Goal: Obtain resource: Obtain resource

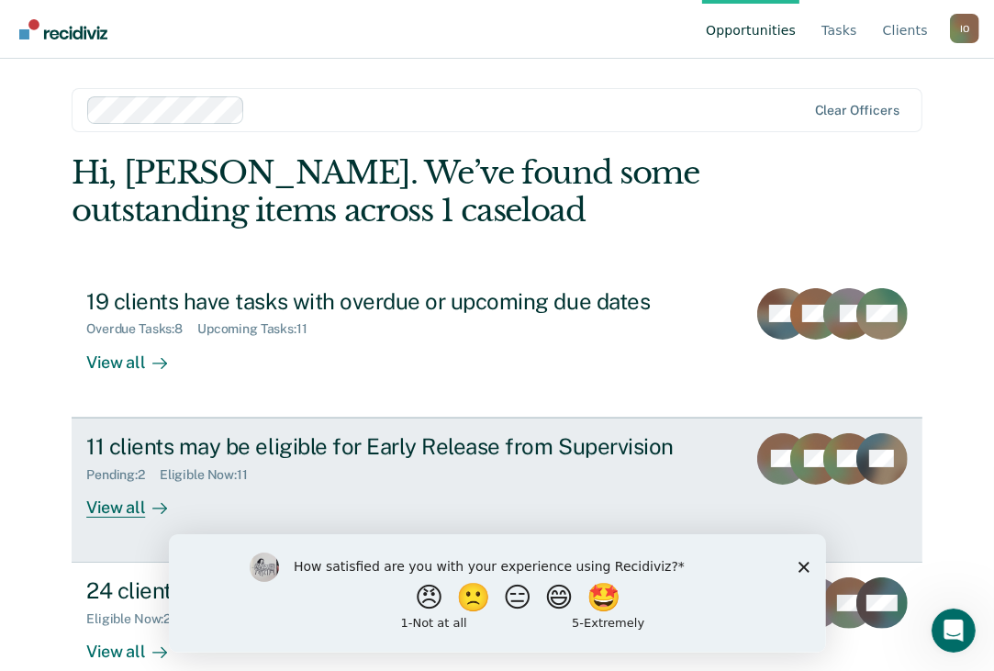
scroll to position [35, 0]
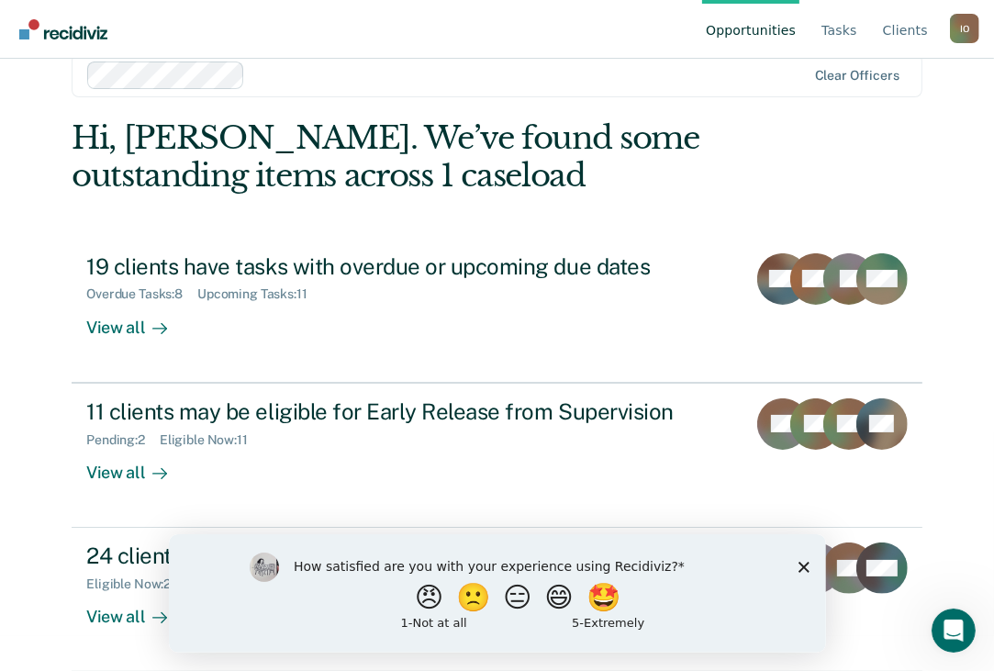
click at [805, 560] on div "How satisfied are you with your experience using Recidiviz? 😠 🙁 😑 😄 🤩 1 - Not a…" at bounding box center [496, 592] width 657 height 118
click at [805, 561] on icon "Close survey" at bounding box center [802, 566] width 11 height 11
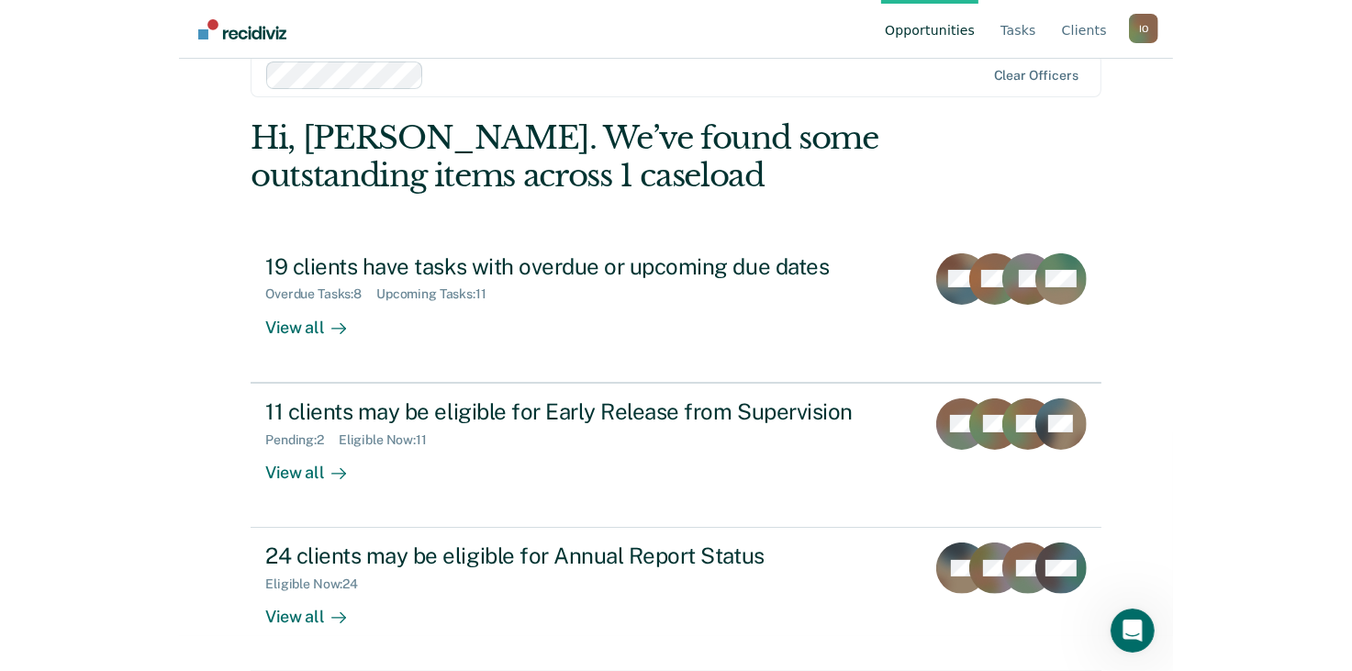
scroll to position [0, 0]
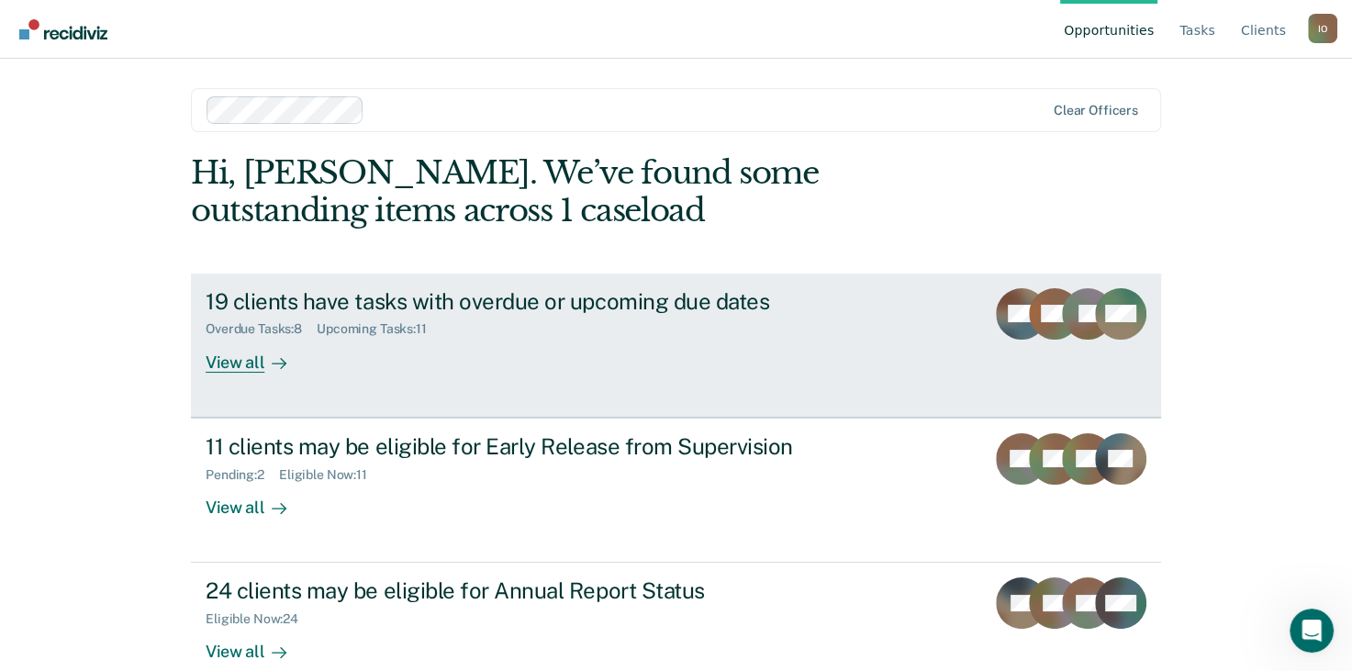
click at [237, 368] on div "View all" at bounding box center [257, 355] width 103 height 36
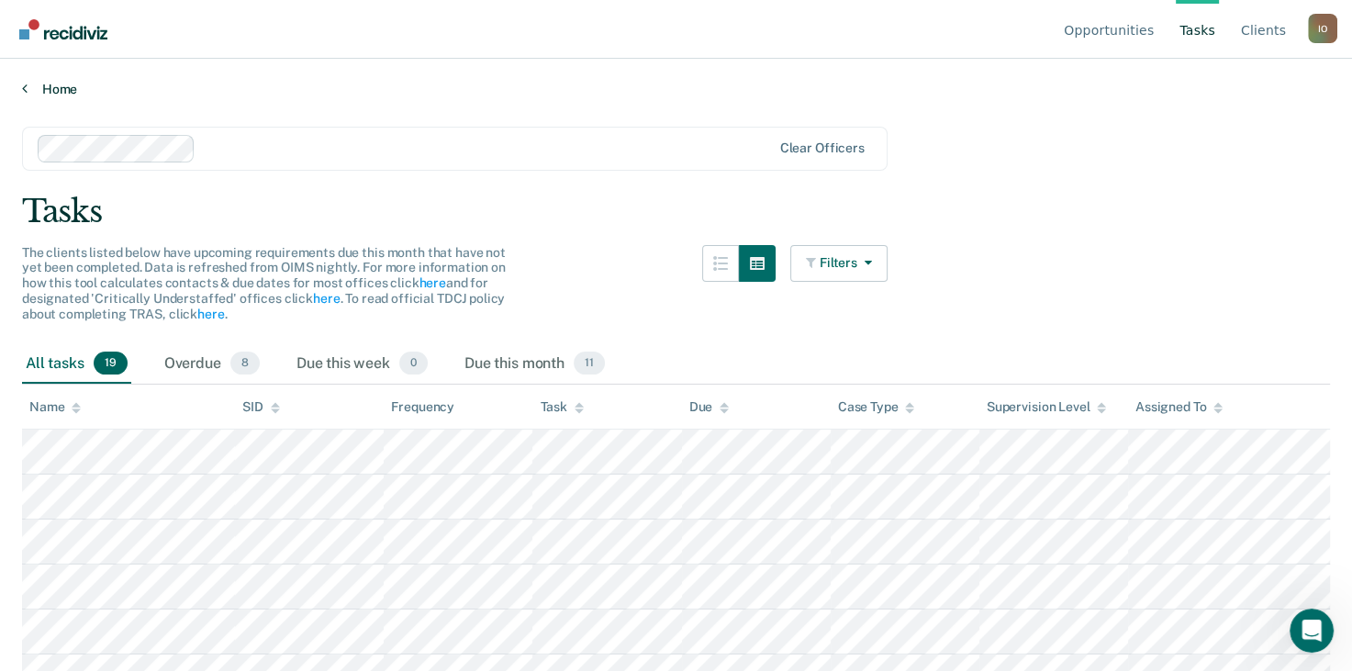
click at [23, 89] on icon at bounding box center [25, 88] width 6 height 15
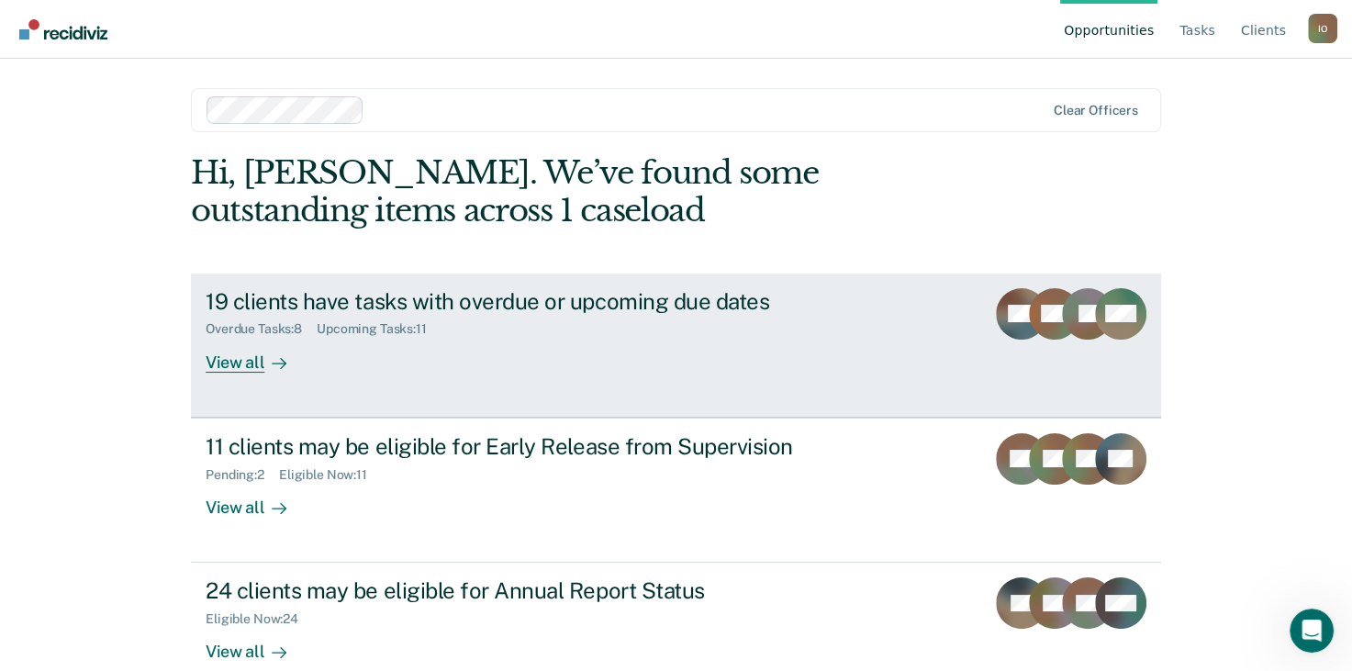
scroll to position [35, 0]
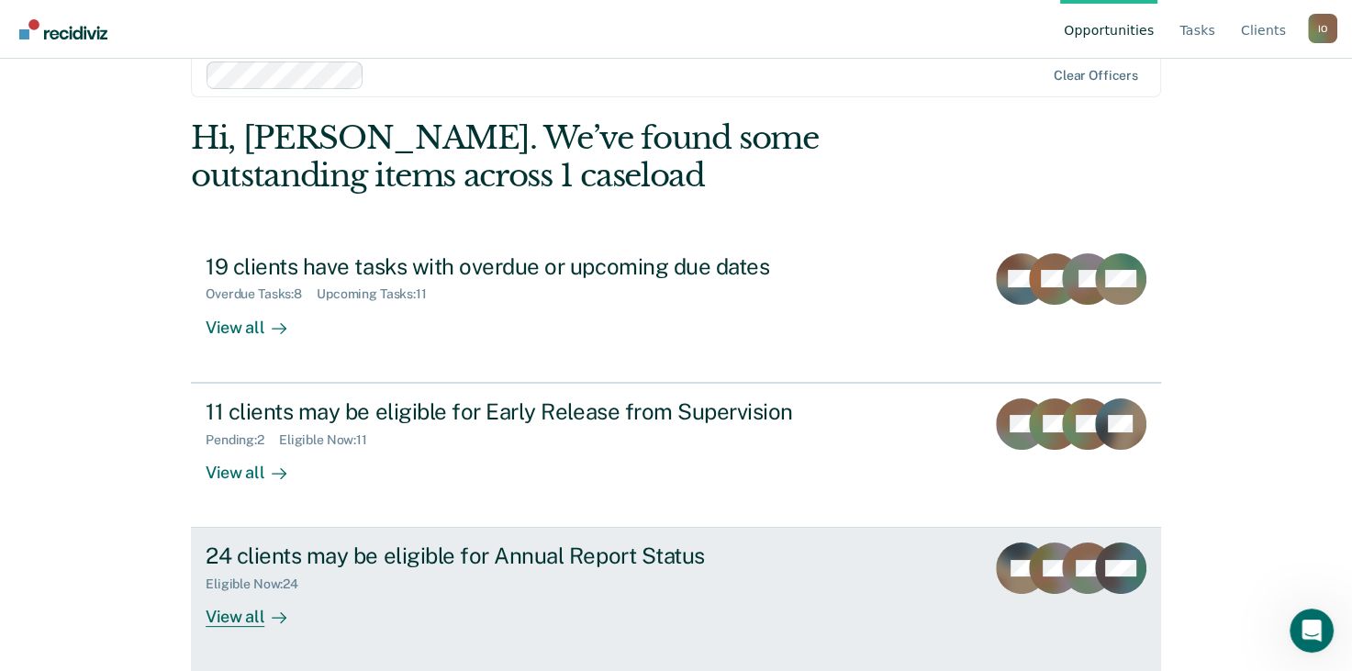
click at [235, 622] on div "View all" at bounding box center [257, 610] width 103 height 36
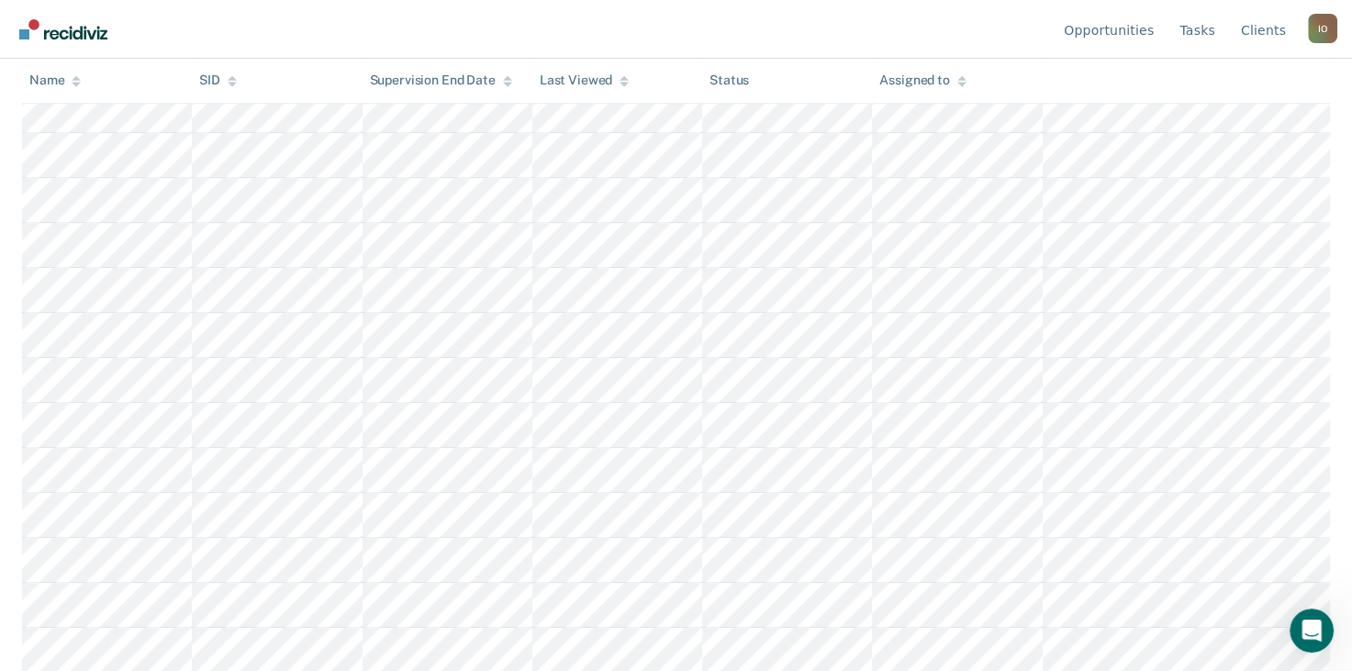
scroll to position [870, 0]
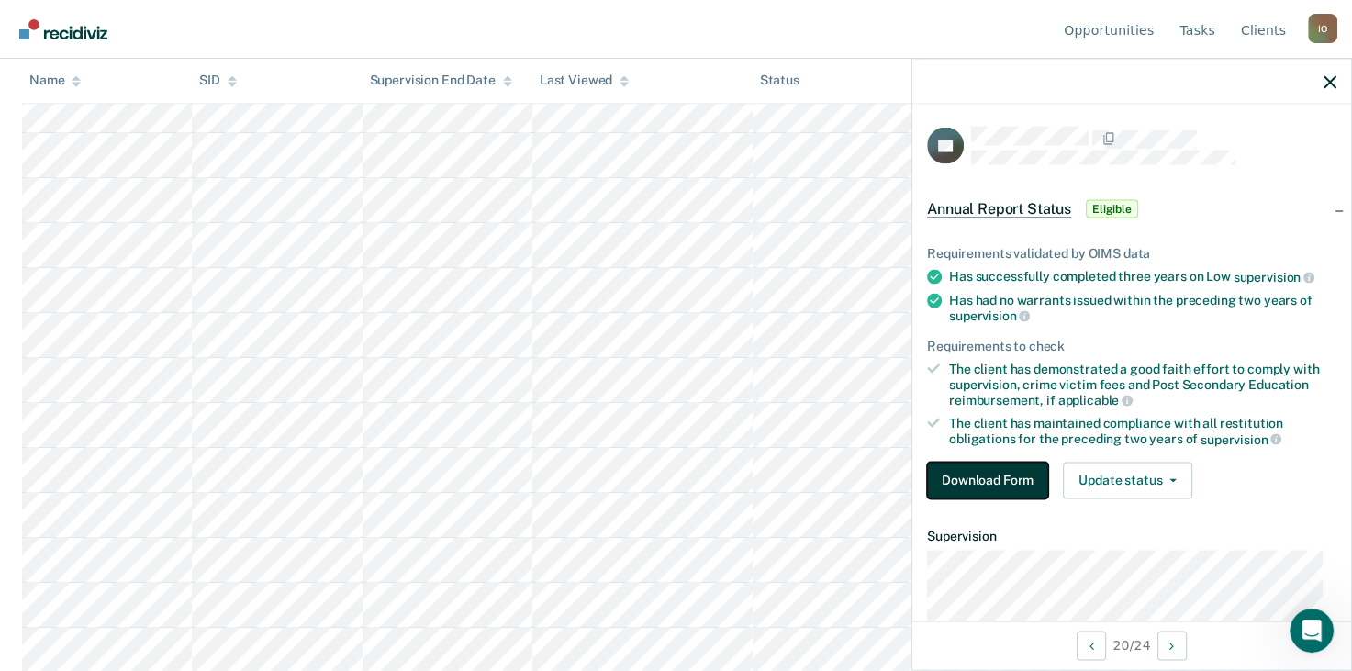
click at [979, 473] on button "Download Form" at bounding box center [987, 480] width 121 height 37
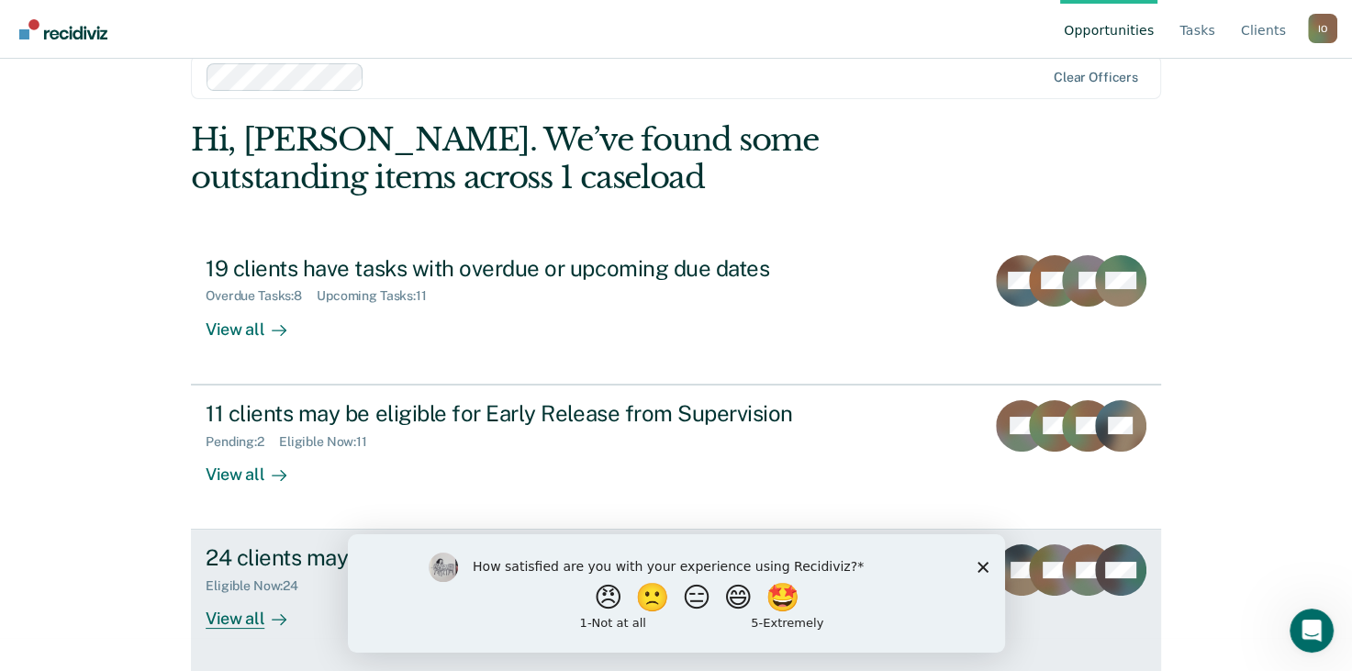
scroll to position [35, 0]
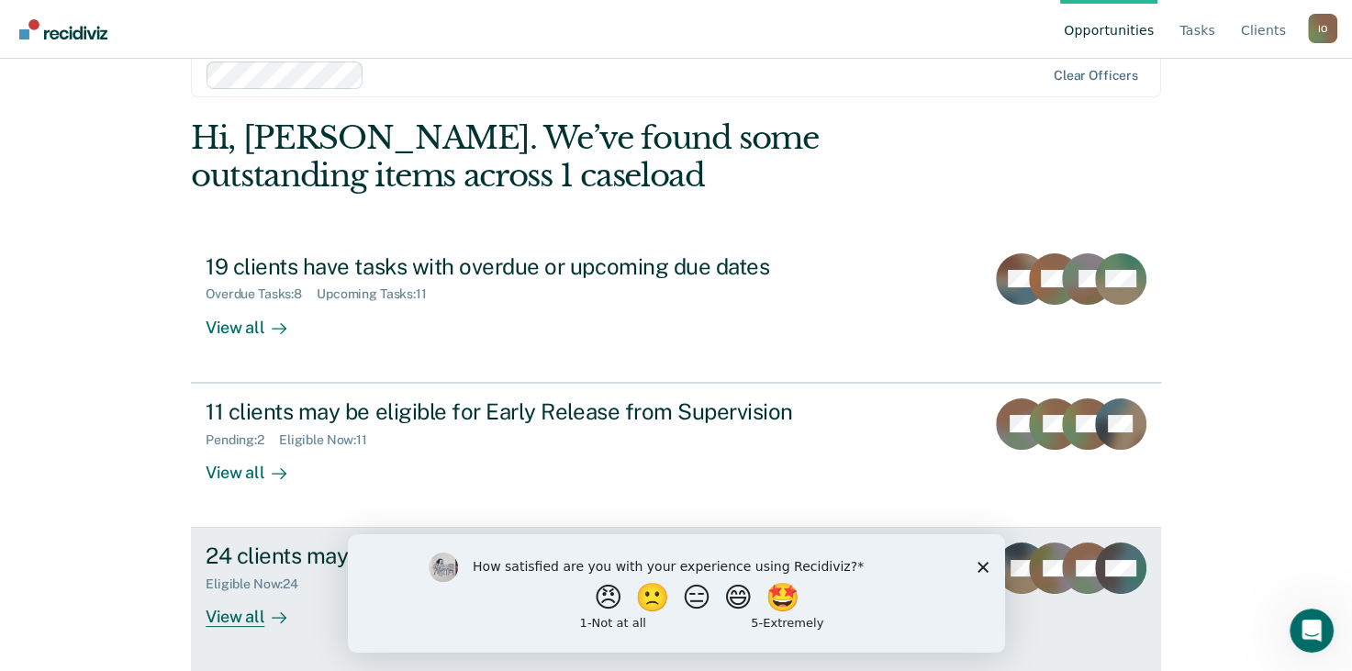
click at [227, 612] on div "View all" at bounding box center [257, 610] width 103 height 36
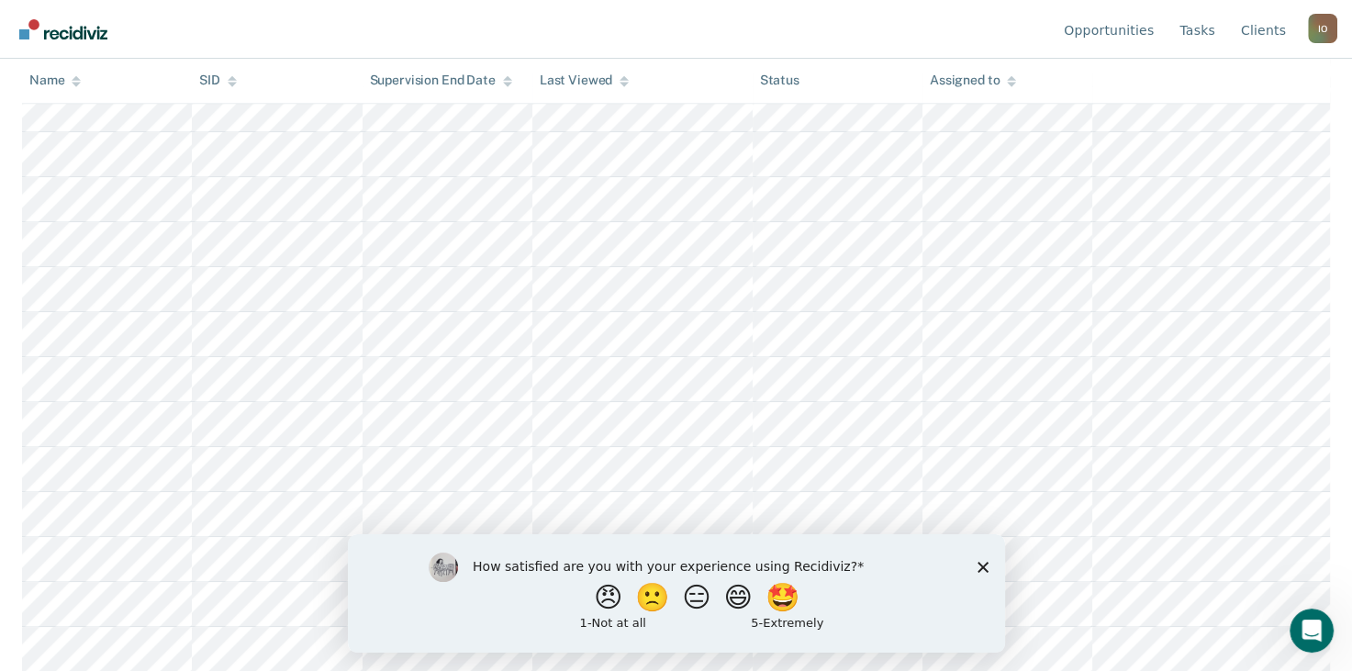
scroll to position [870, 0]
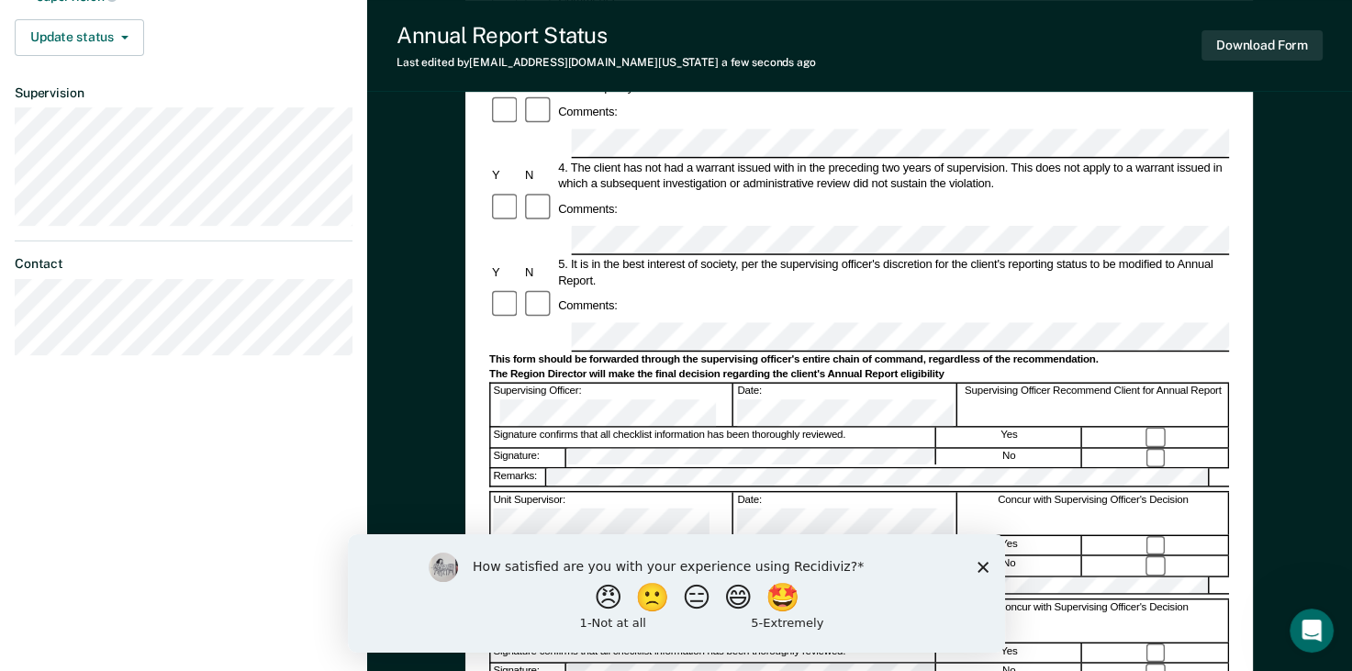
scroll to position [374, 0]
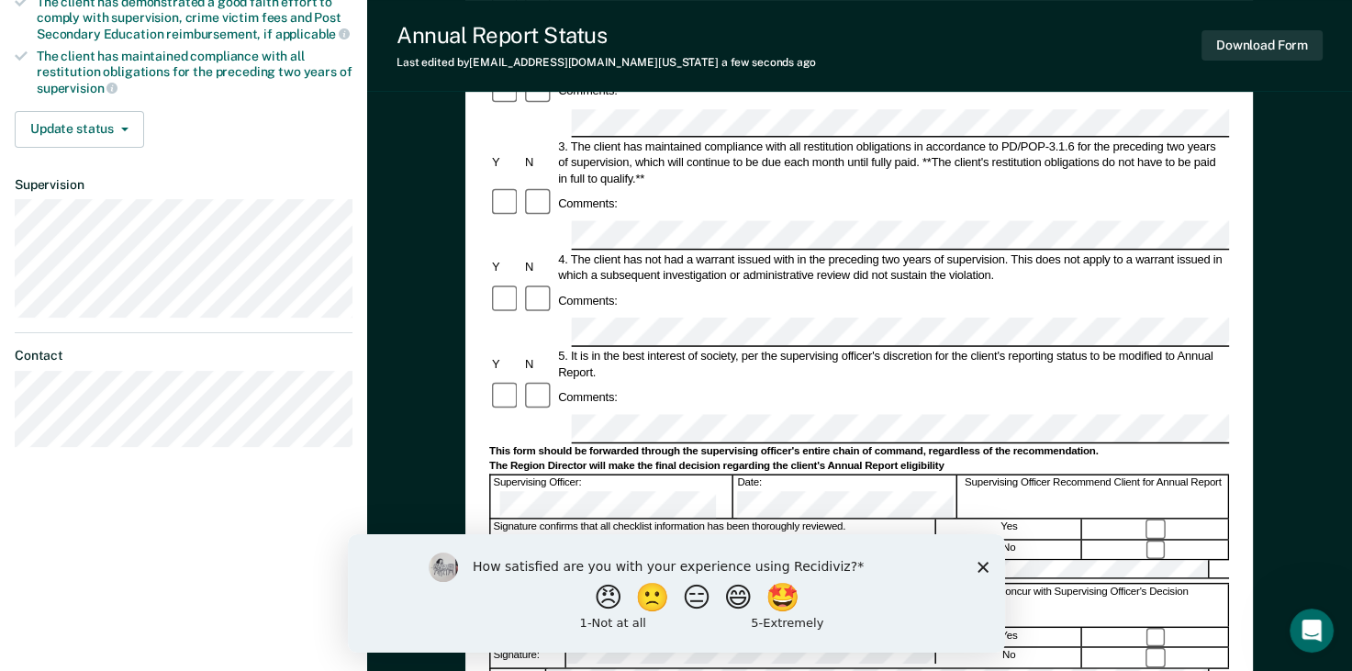
click at [978, 568] on icon "Close survey" at bounding box center [981, 566] width 11 height 11
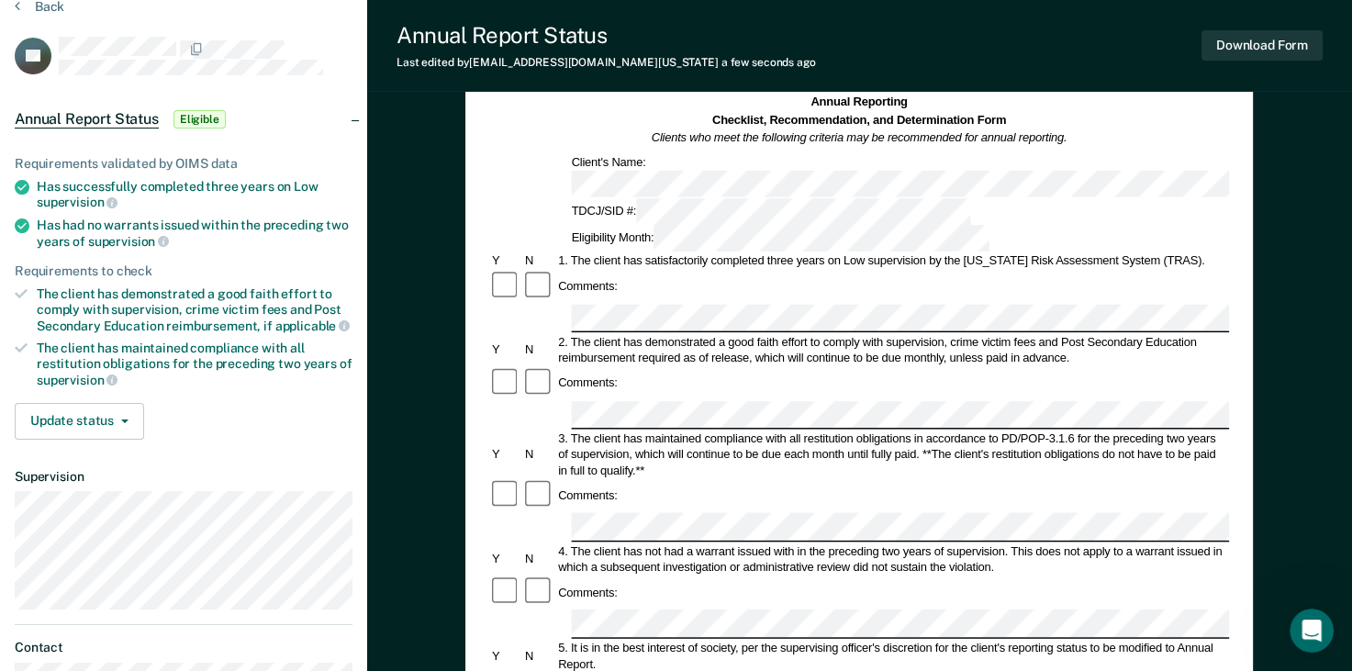
scroll to position [184, 0]
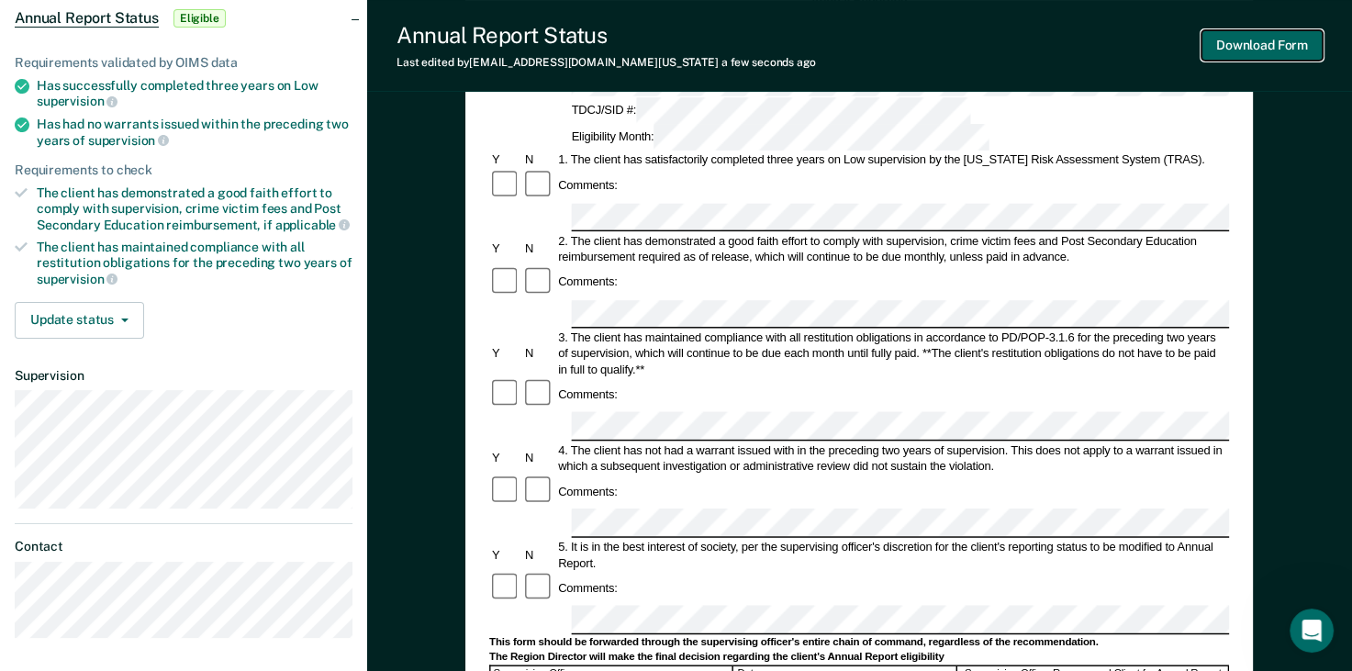
click at [1007, 49] on button "Download Form" at bounding box center [1261, 45] width 121 height 30
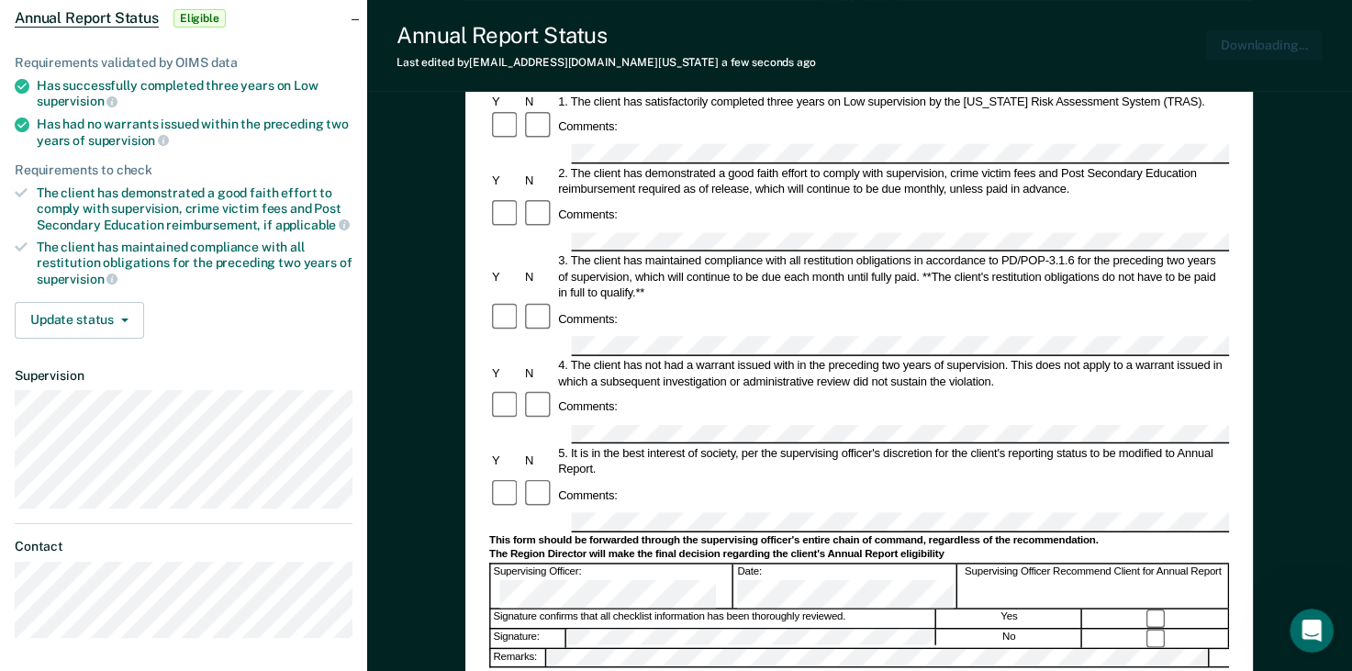
scroll to position [0, 0]
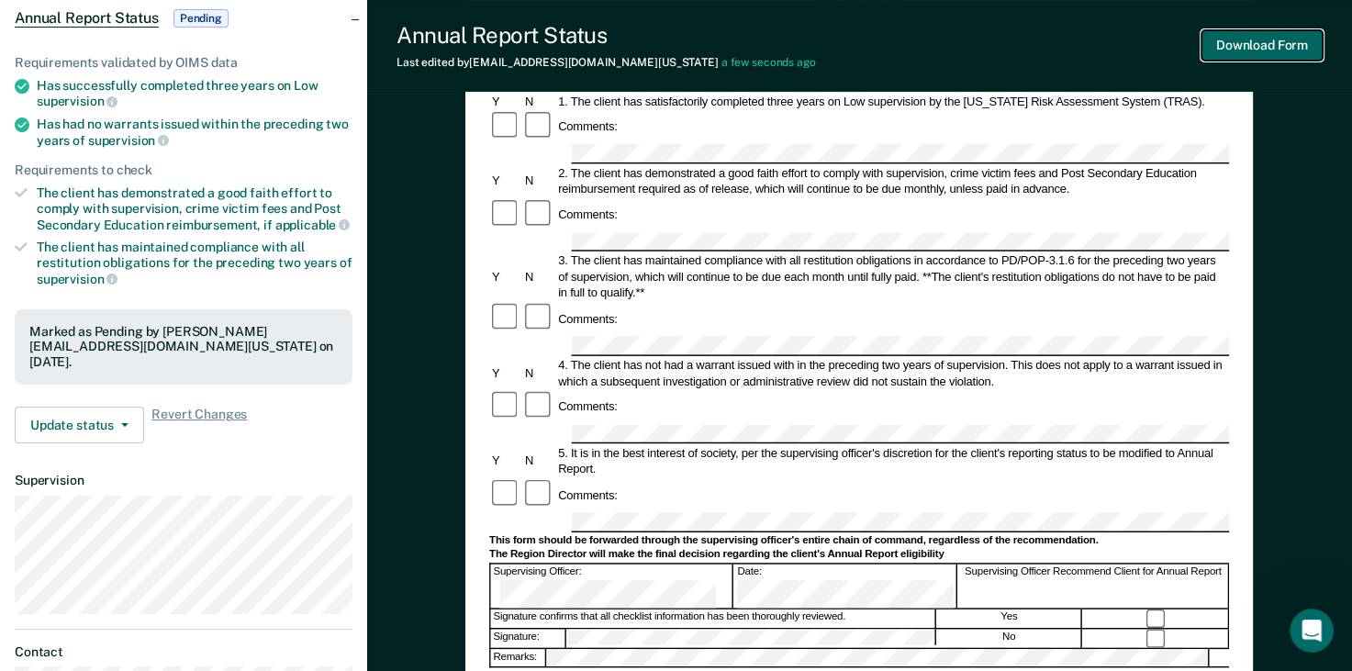
click at [1007, 46] on button "Download Form" at bounding box center [1261, 45] width 121 height 30
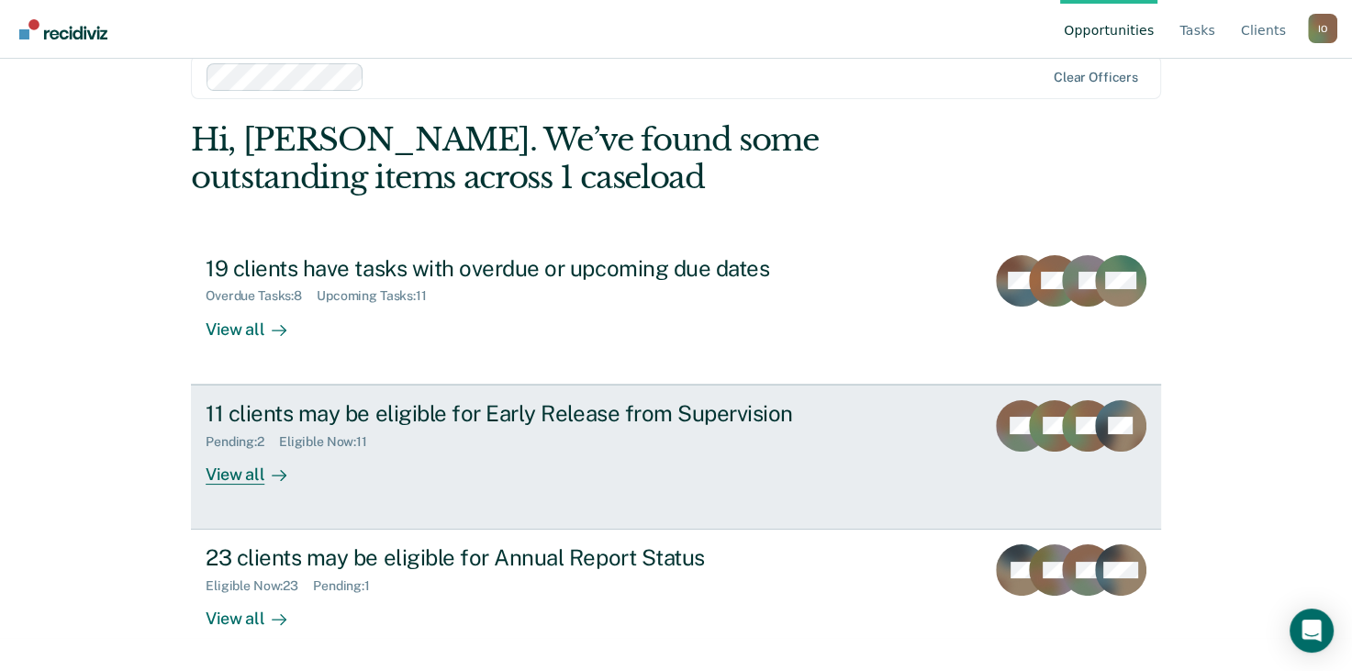
scroll to position [35, 0]
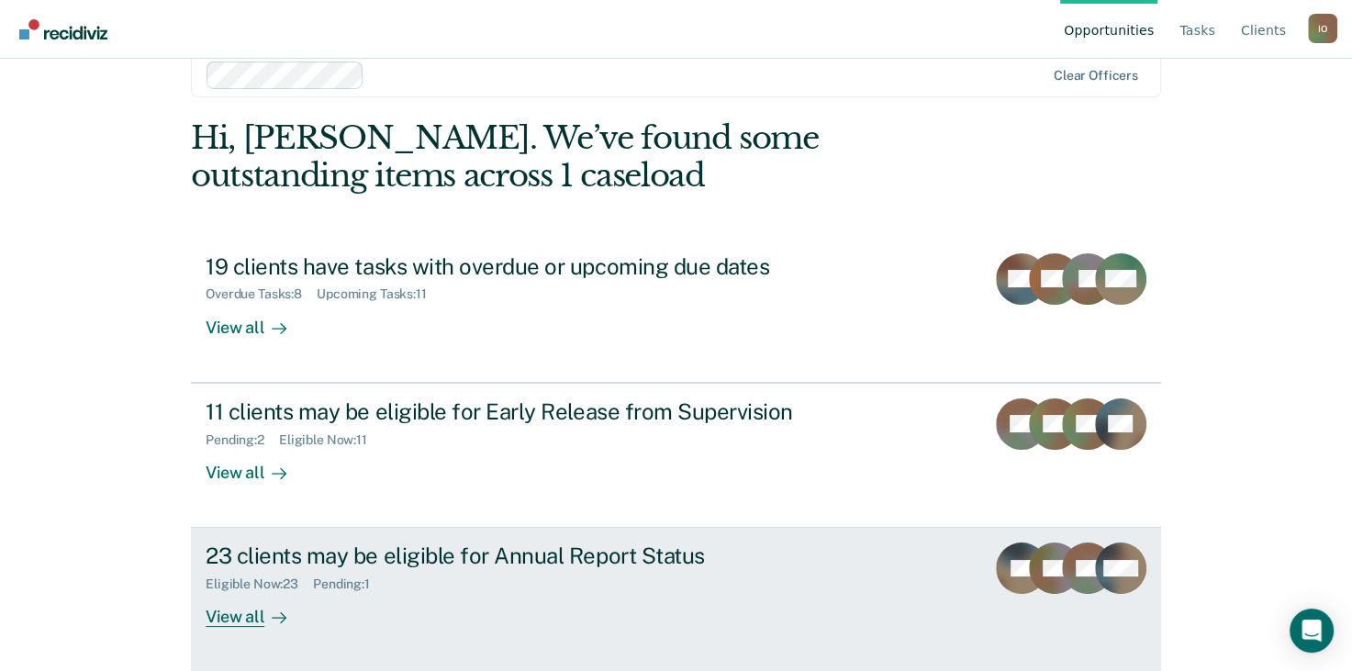
click at [246, 621] on div "View all" at bounding box center [257, 610] width 103 height 36
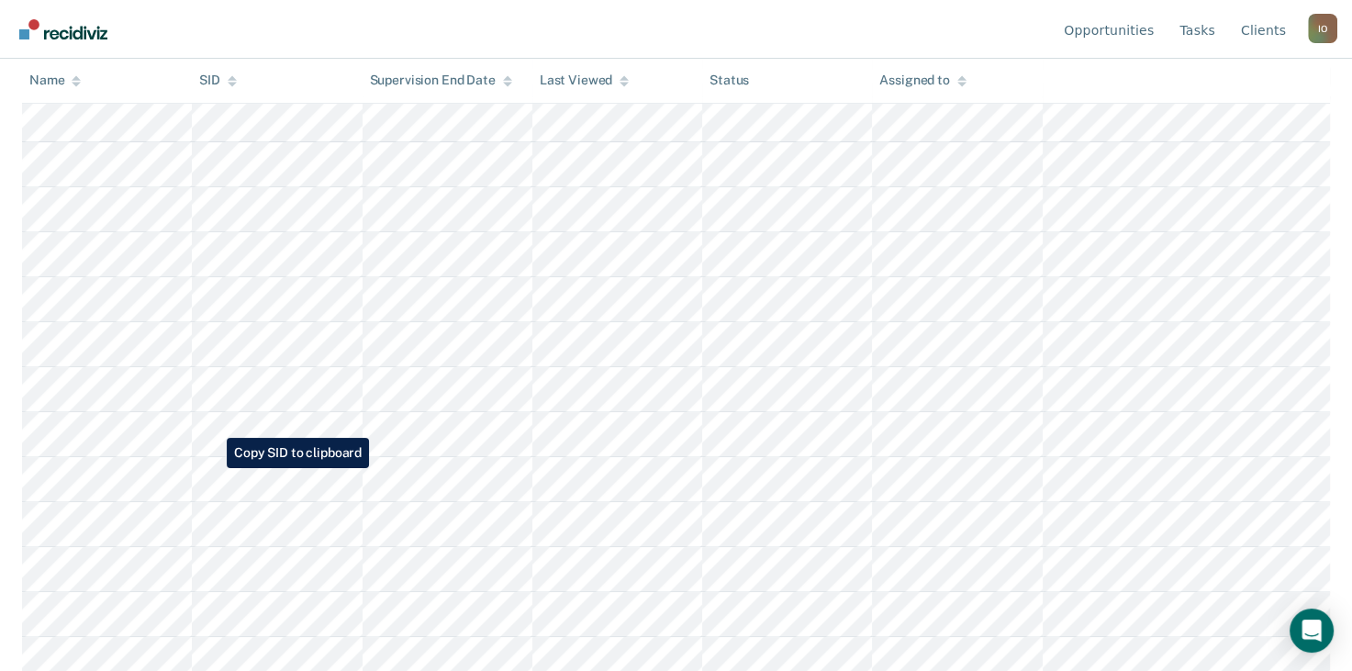
scroll to position [733, 0]
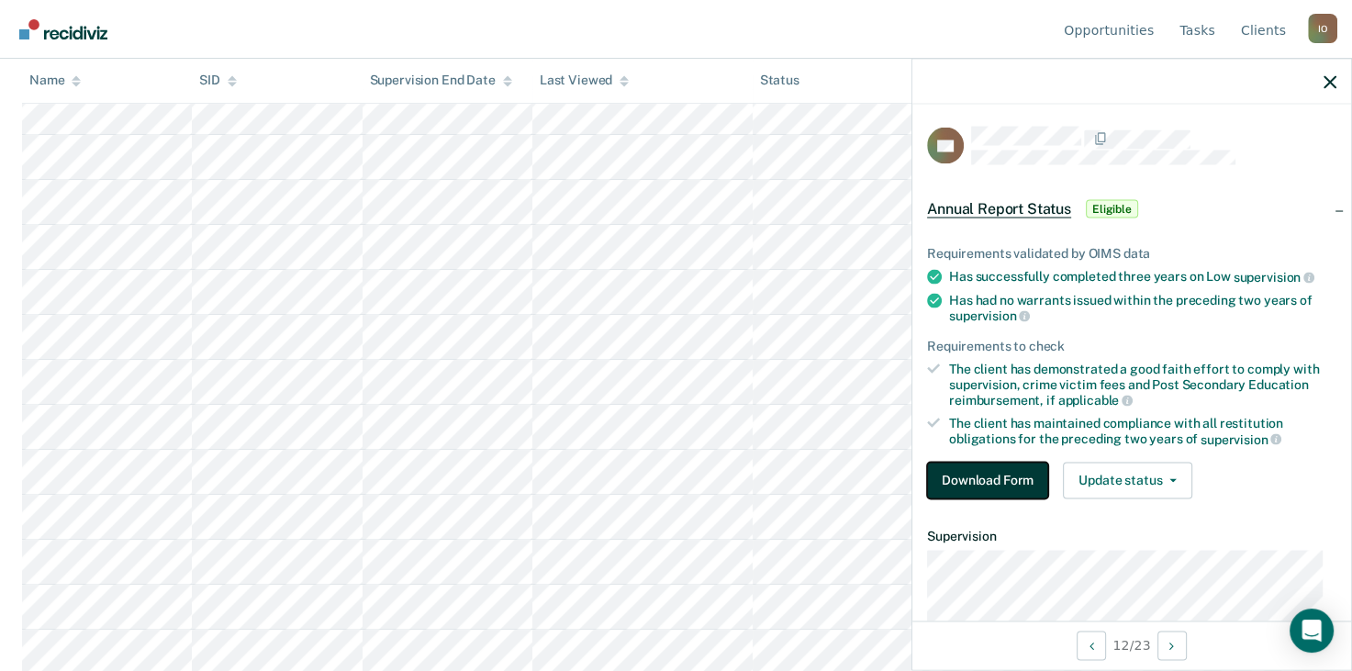
click at [988, 484] on button "Download Form" at bounding box center [987, 480] width 121 height 37
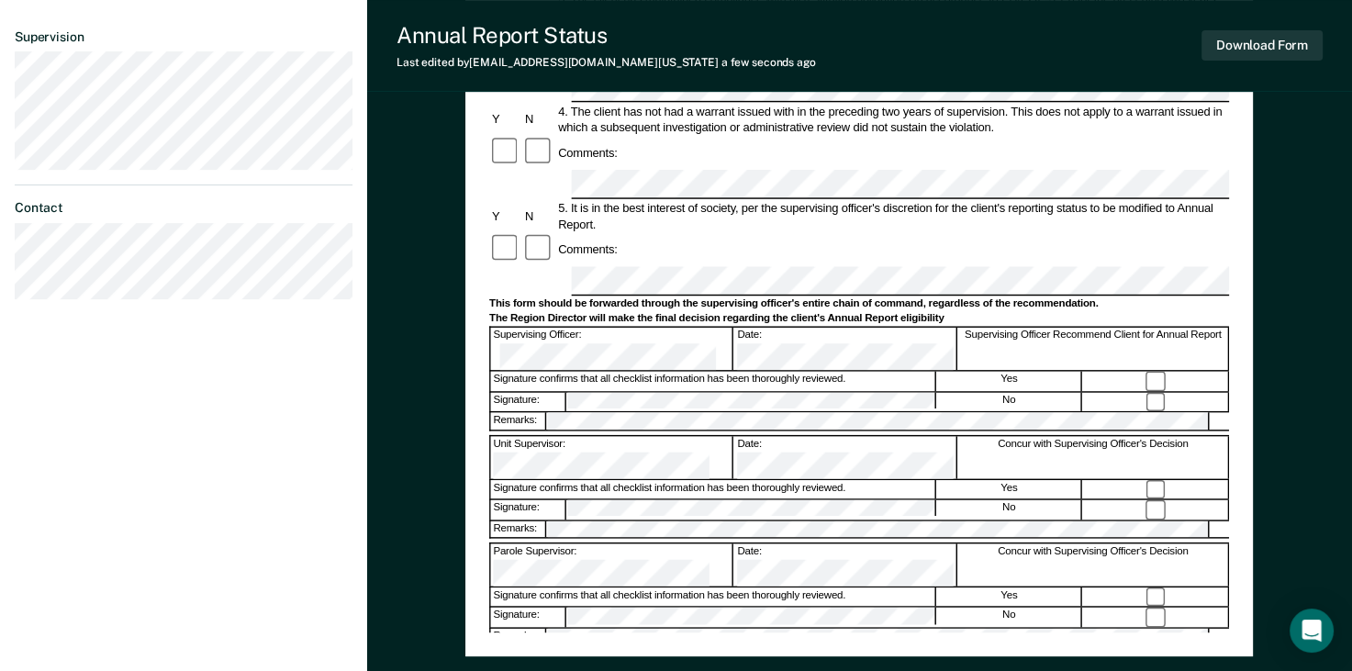
scroll to position [551, 0]
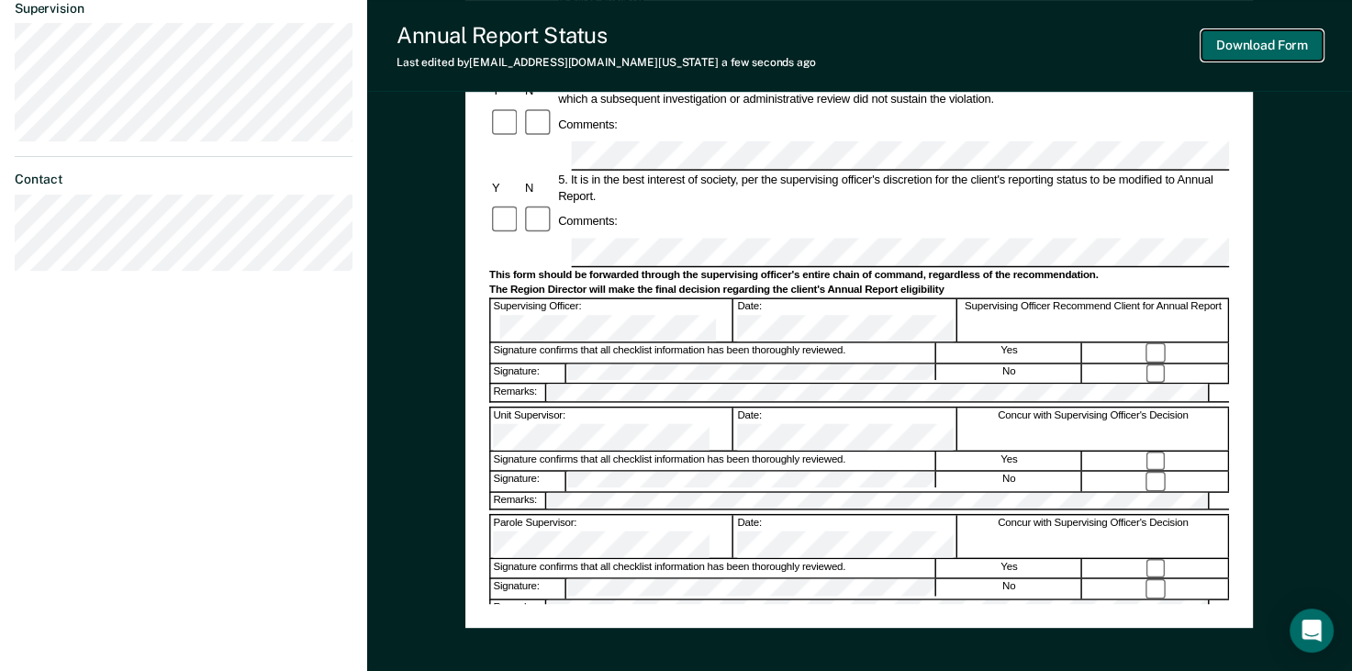
click at [1270, 39] on button "Download Form" at bounding box center [1261, 45] width 121 height 30
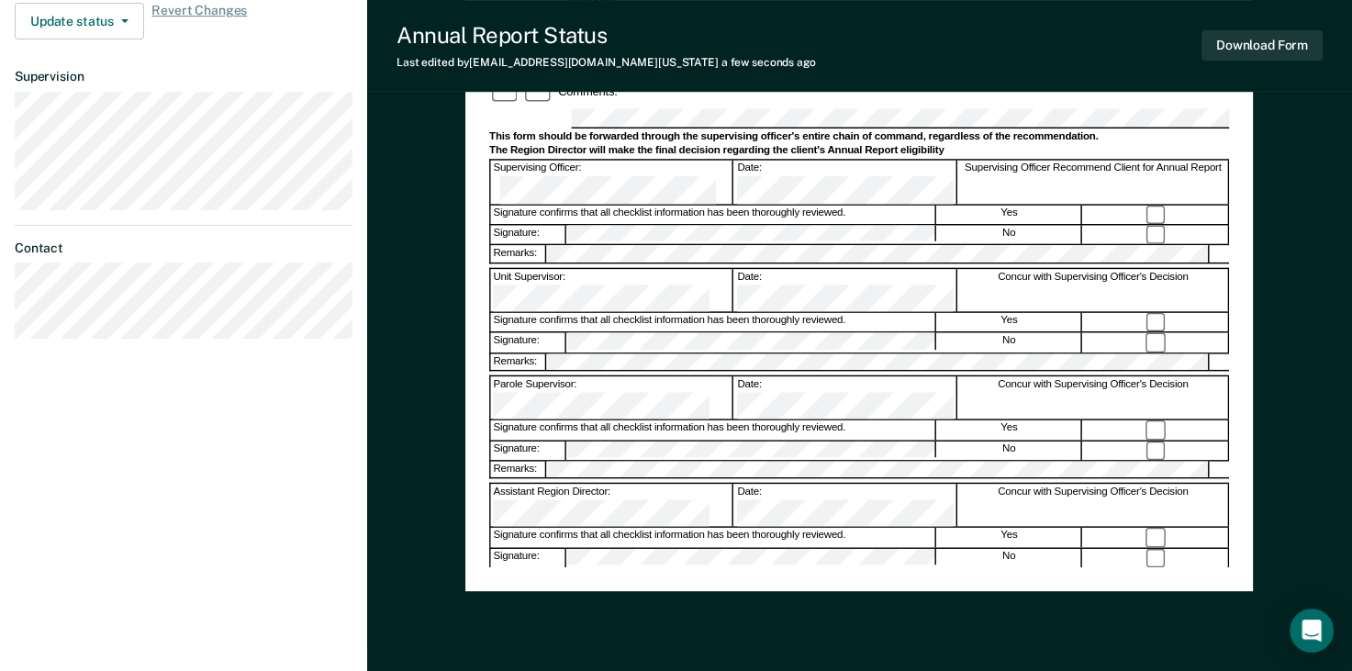
scroll to position [466, 0]
